Goal: Navigation & Orientation: Find specific page/section

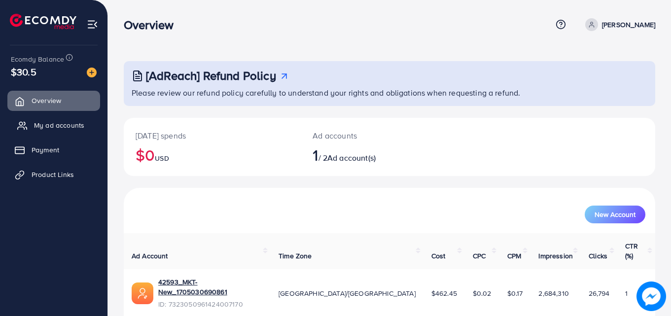
click at [60, 120] on span "My ad accounts" at bounding box center [59, 125] width 50 height 10
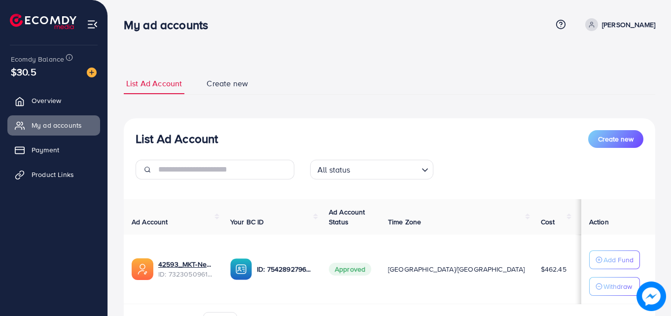
click at [53, 106] on link "Overview" at bounding box center [53, 101] width 93 height 20
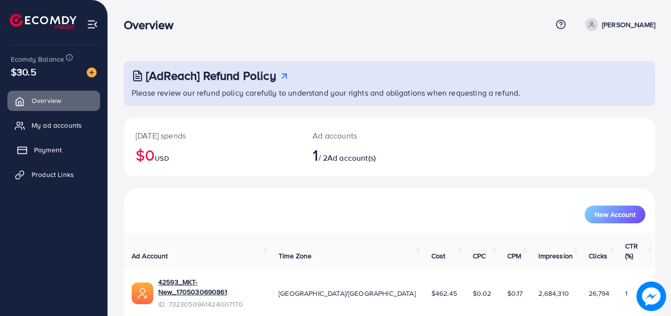
click at [54, 150] on span "Payment" at bounding box center [48, 150] width 28 height 10
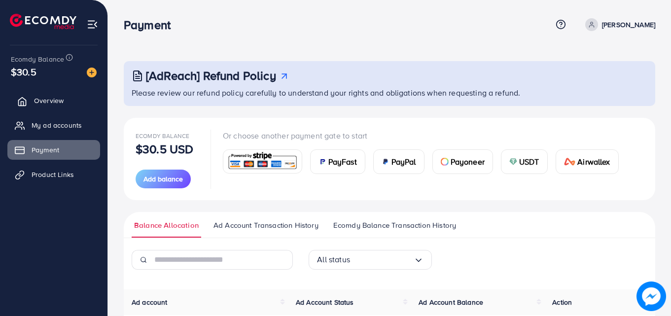
click at [58, 102] on span "Overview" at bounding box center [49, 101] width 30 height 10
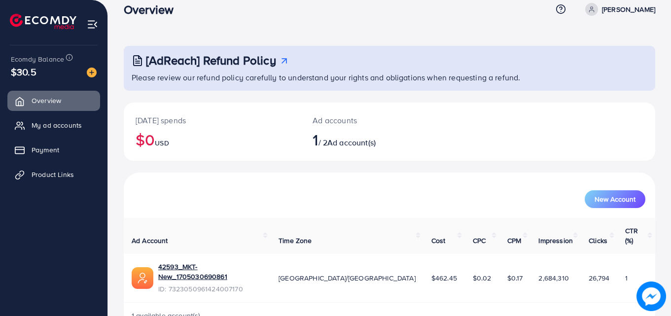
scroll to position [23, 0]
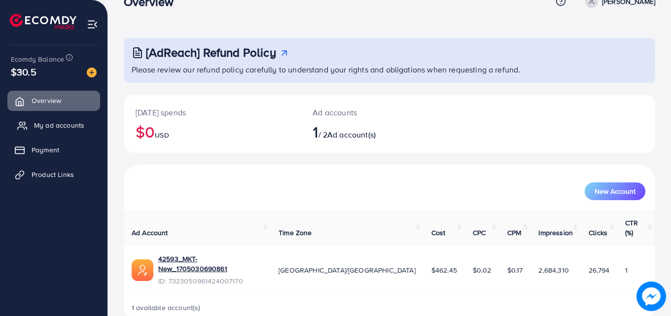
click at [51, 125] on span "My ad accounts" at bounding box center [59, 125] width 50 height 10
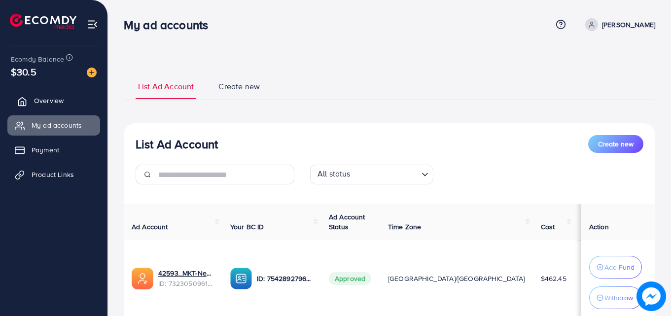
click at [46, 99] on span "Overview" at bounding box center [49, 101] width 30 height 10
